Goal: Task Accomplishment & Management: Manage account settings

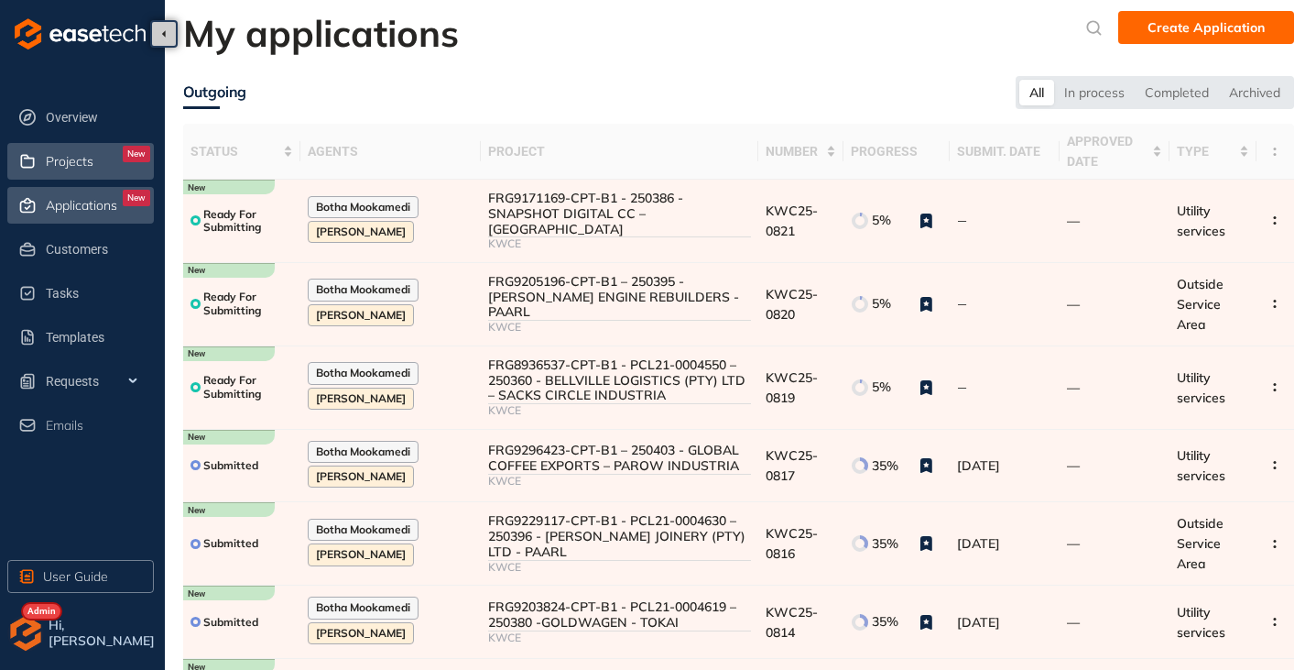
click at [60, 154] on span "Projects" at bounding box center [70, 162] width 48 height 16
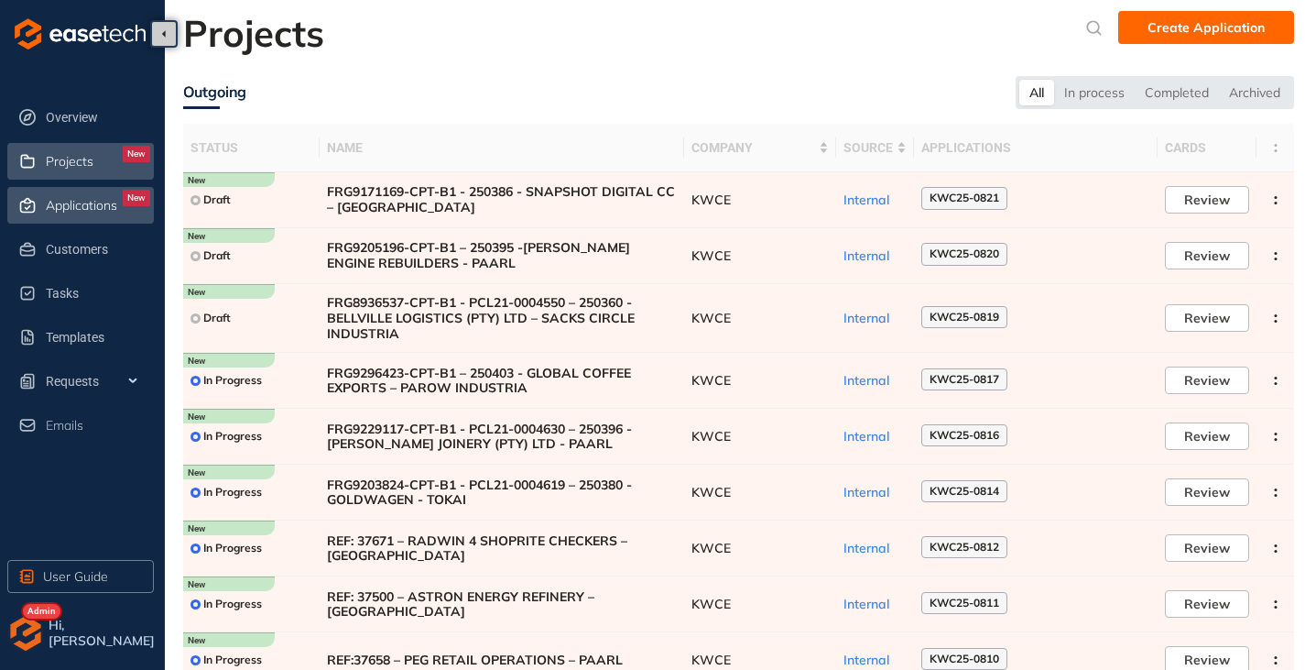
click at [73, 210] on span "Applications" at bounding box center [81, 206] width 71 height 16
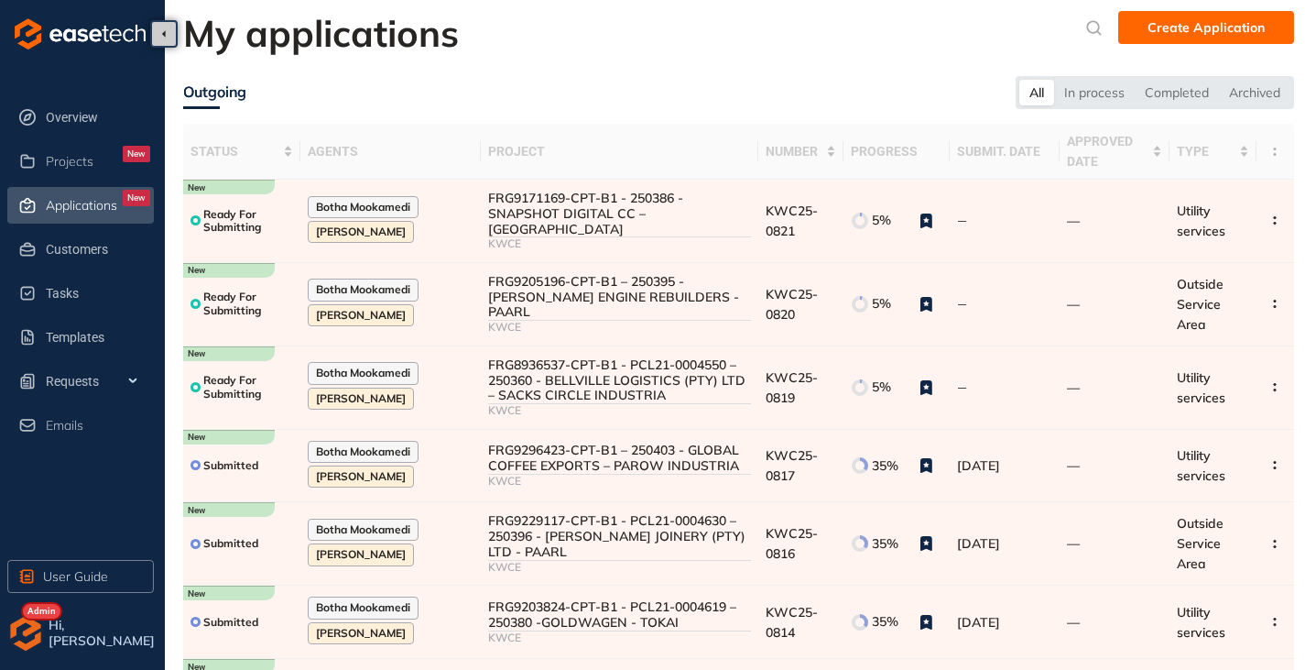
click at [27, 634] on img "button" at bounding box center [25, 633] width 37 height 37
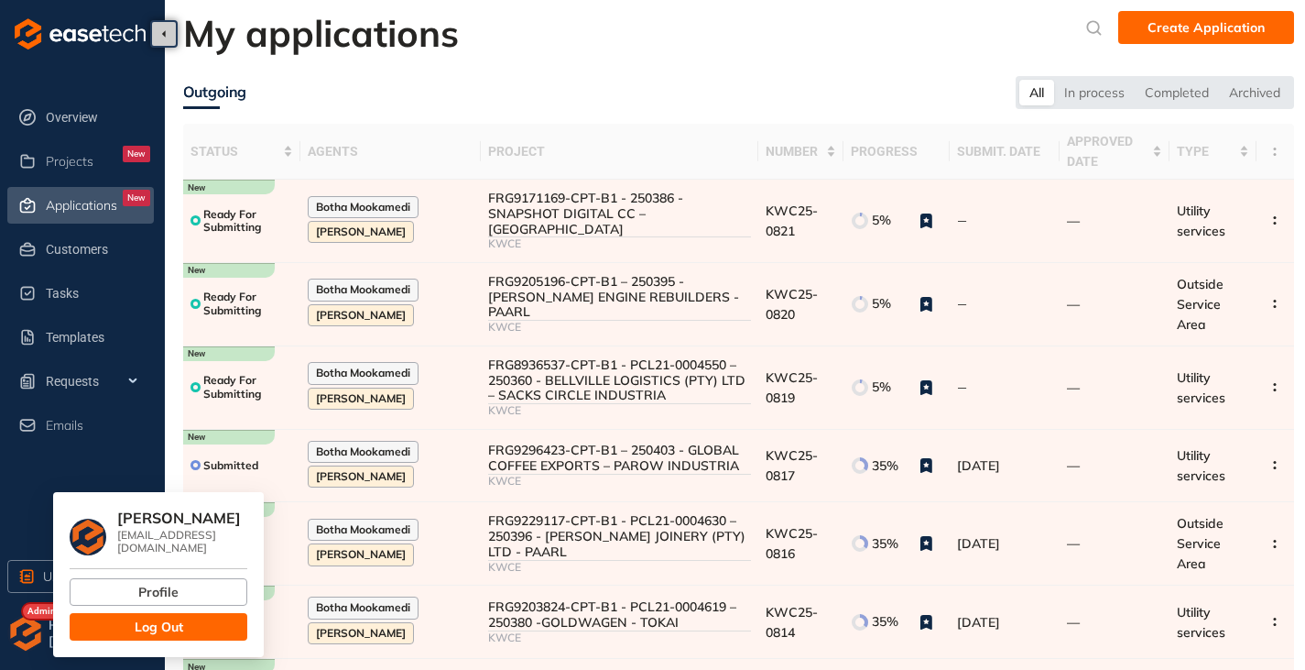
click at [125, 613] on button "Log Out" at bounding box center [159, 626] width 178 height 27
